Goal: Task Accomplishment & Management: Manage account settings

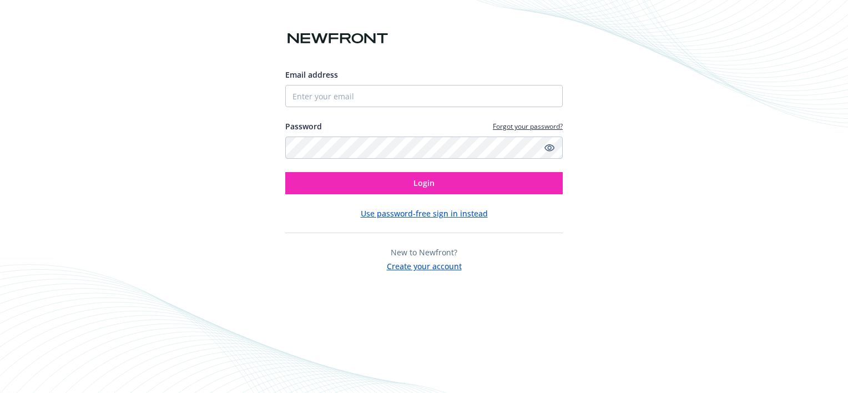
click at [431, 262] on button "Create your account" at bounding box center [424, 265] width 75 height 14
click at [502, 130] on link "Forgot your password?" at bounding box center [528, 125] width 70 height 9
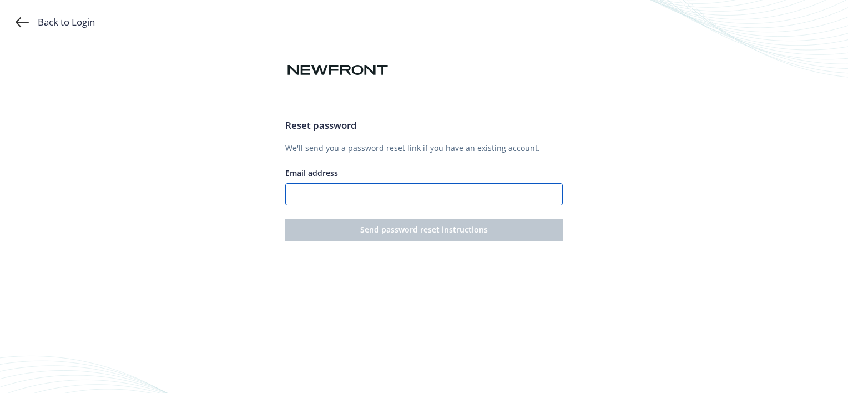
click at [399, 186] on input "Email address" at bounding box center [423, 194] width 277 height 22
type input "[EMAIL_ADDRESS][DOMAIN_NAME]"
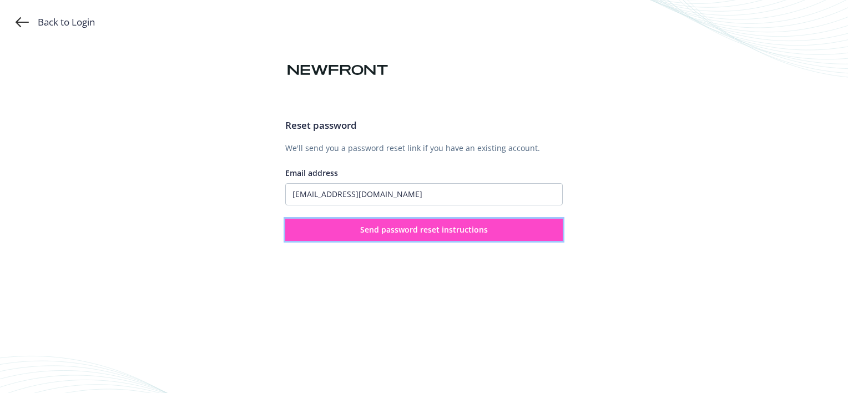
click at [379, 232] on span "Send password reset instructions" at bounding box center [424, 229] width 128 height 11
